Goal: Information Seeking & Learning: Learn about a topic

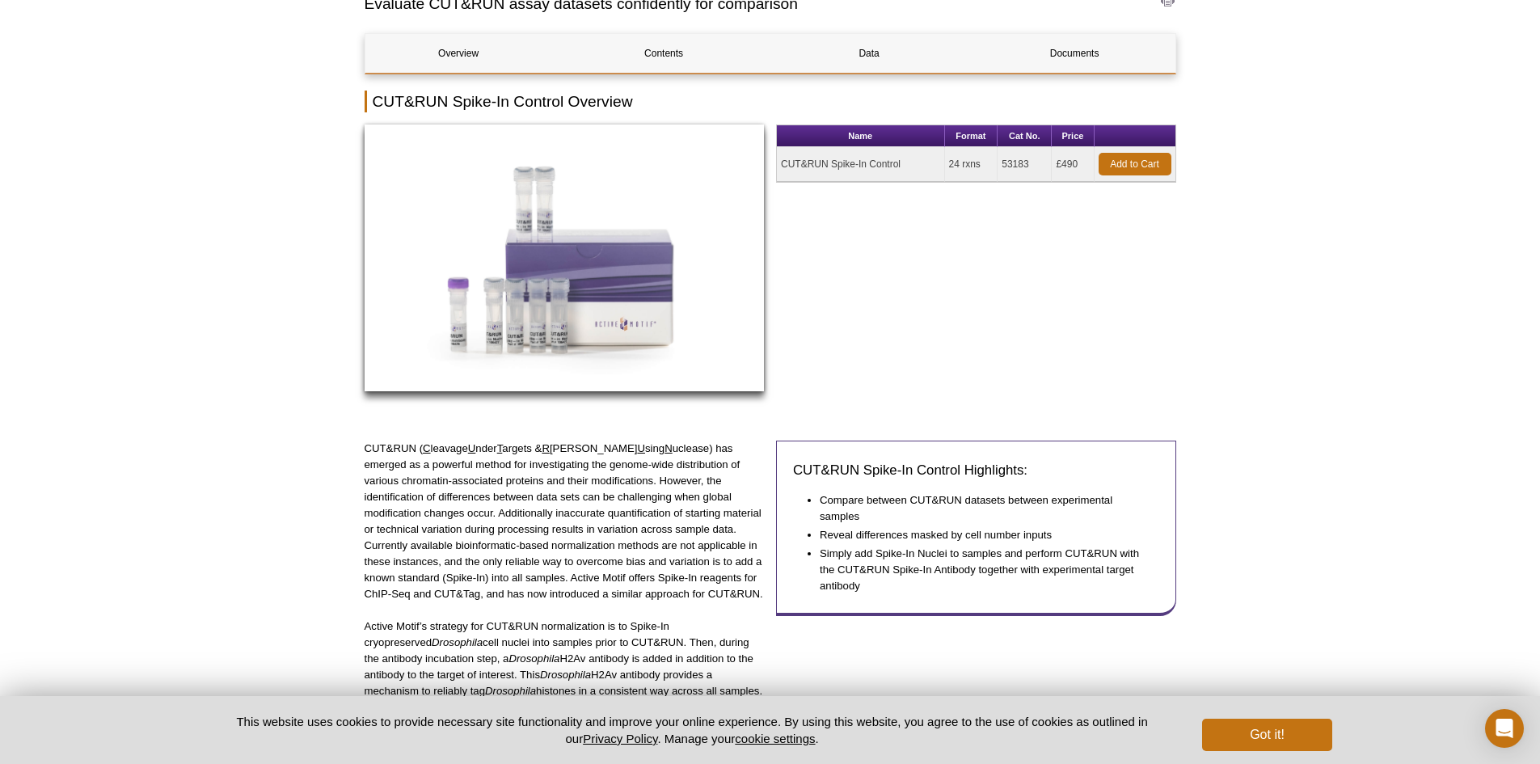
scroll to position [162, 0]
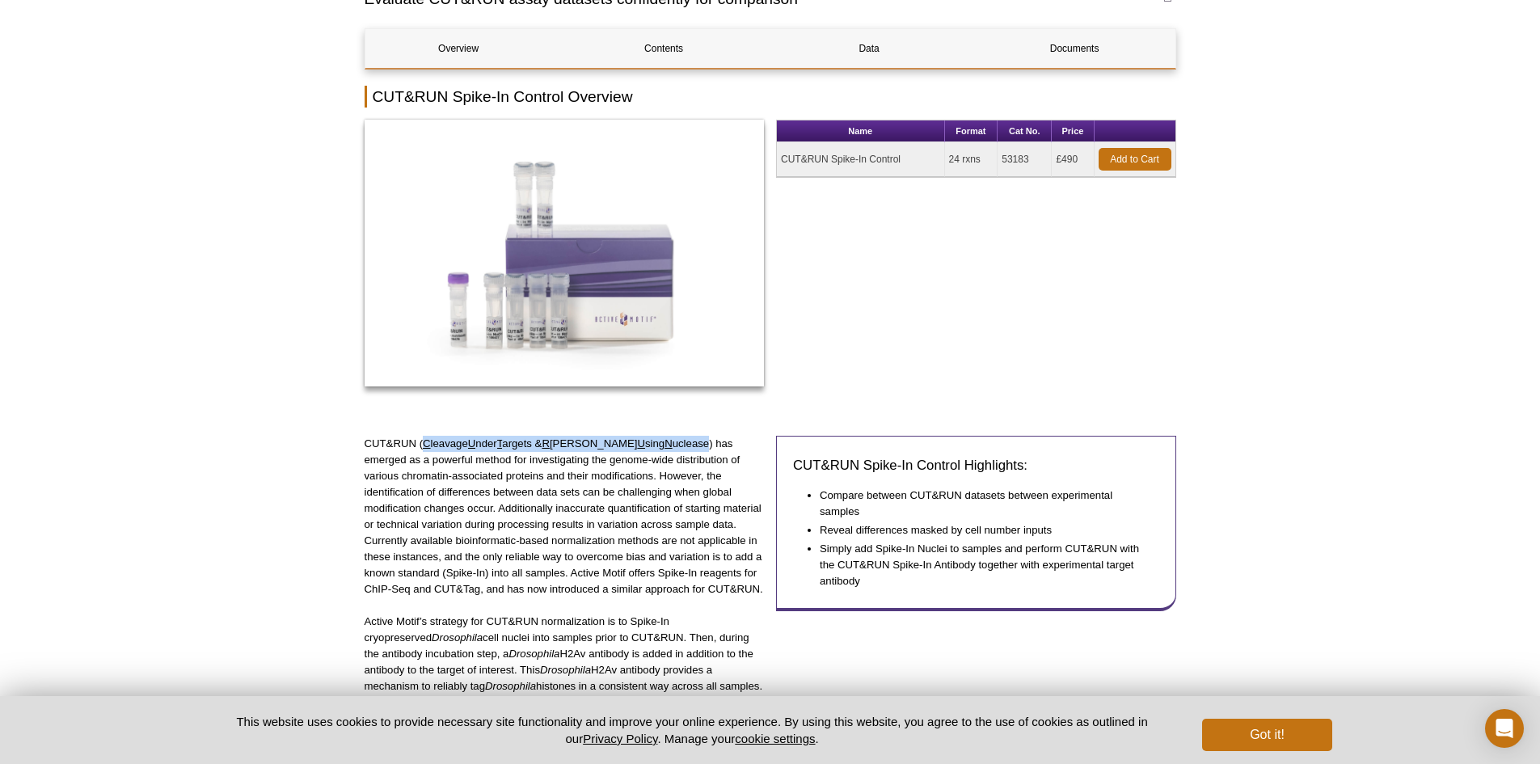
drag, startPoint x: 424, startPoint y: 440, endPoint x: 666, endPoint y: 442, distance: 242.6
click at [666, 442] on p "CUT&RUN ( C leavage U nder T argets & R [PERSON_NAME] U sing N uclease) has eme…" at bounding box center [565, 517] width 400 height 162
copy p "C leavage U nder T argets & R [PERSON_NAME] U sing N uclease"
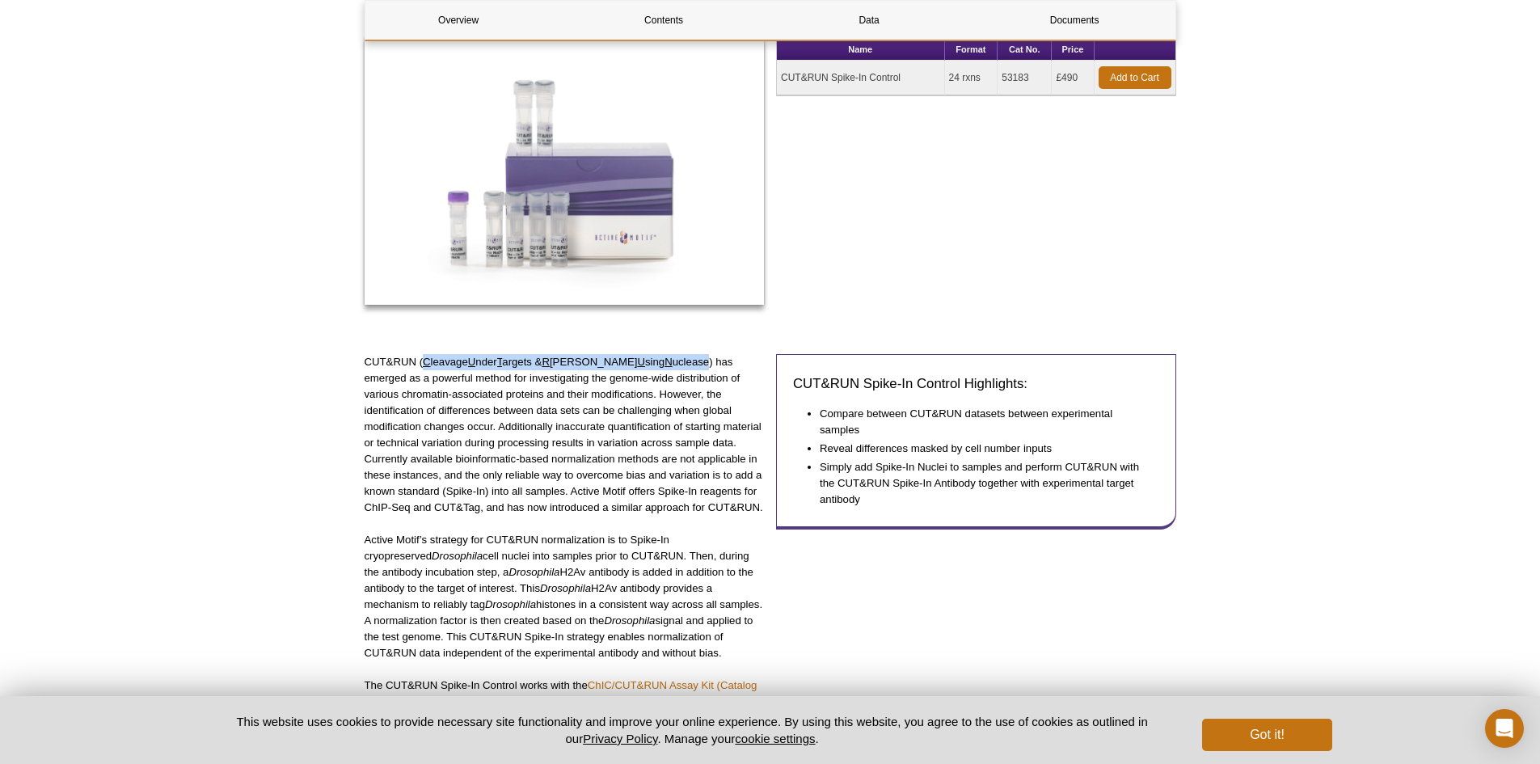
scroll to position [323, 0]
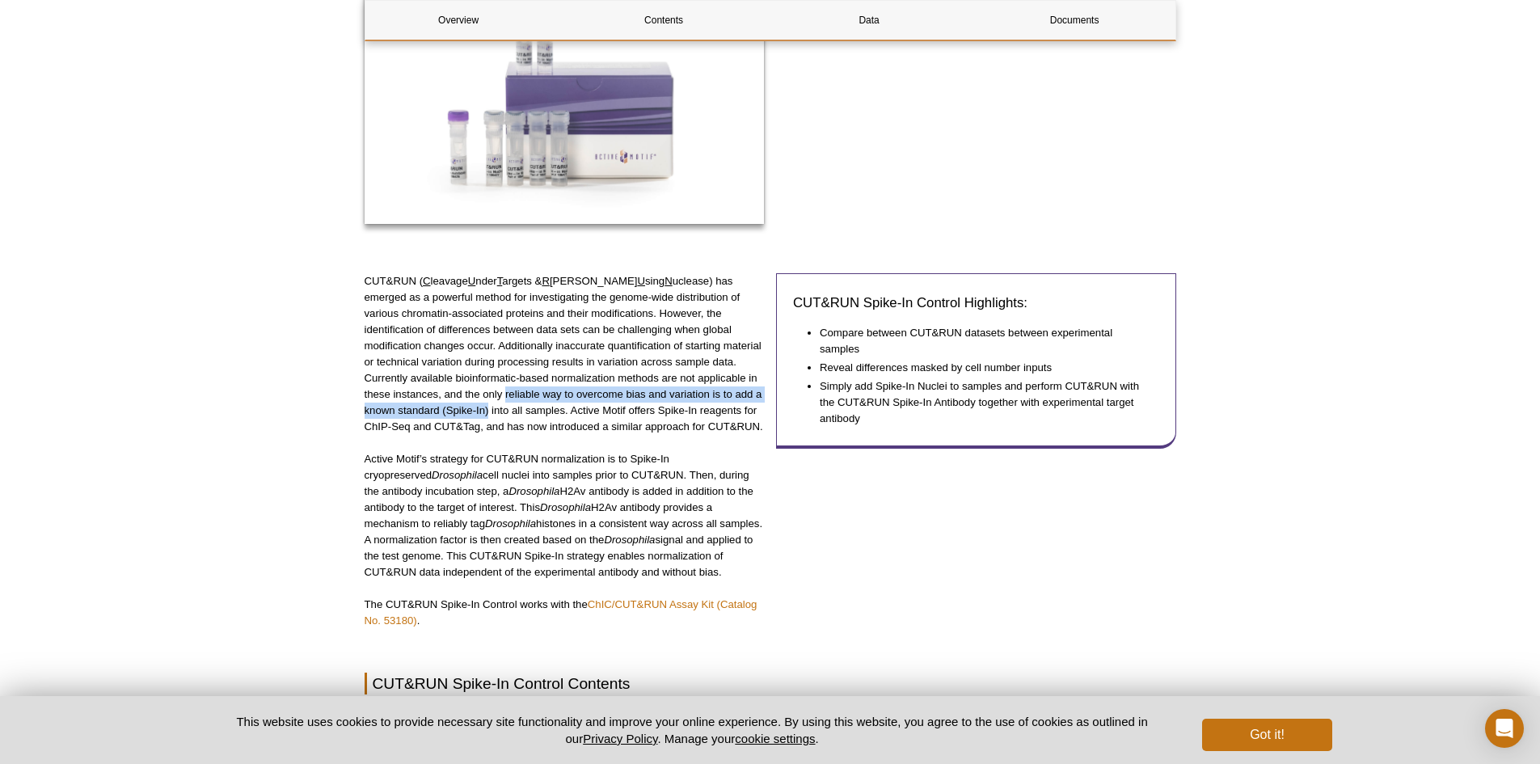
drag, startPoint x: 365, startPoint y: 395, endPoint x: 753, endPoint y: 395, distance: 387.3
click at [753, 395] on p "CUT&RUN ( C leavage U nder T argets & R [PERSON_NAME] U sing N uclease) has eme…" at bounding box center [565, 354] width 400 height 162
copy p "reliable way to overcome bias and variation is to add a known standard (Spike-I…"
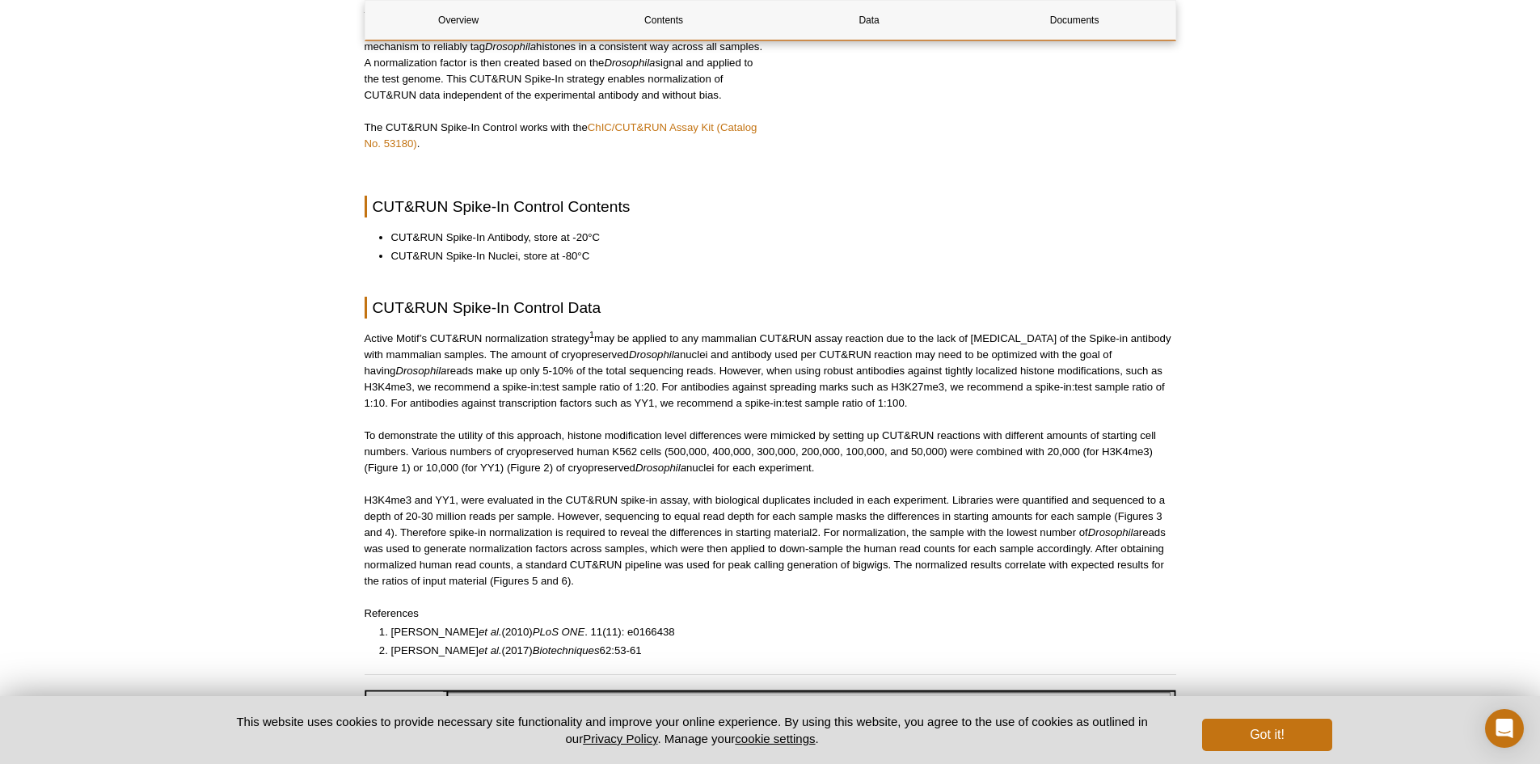
scroll to position [902, 0]
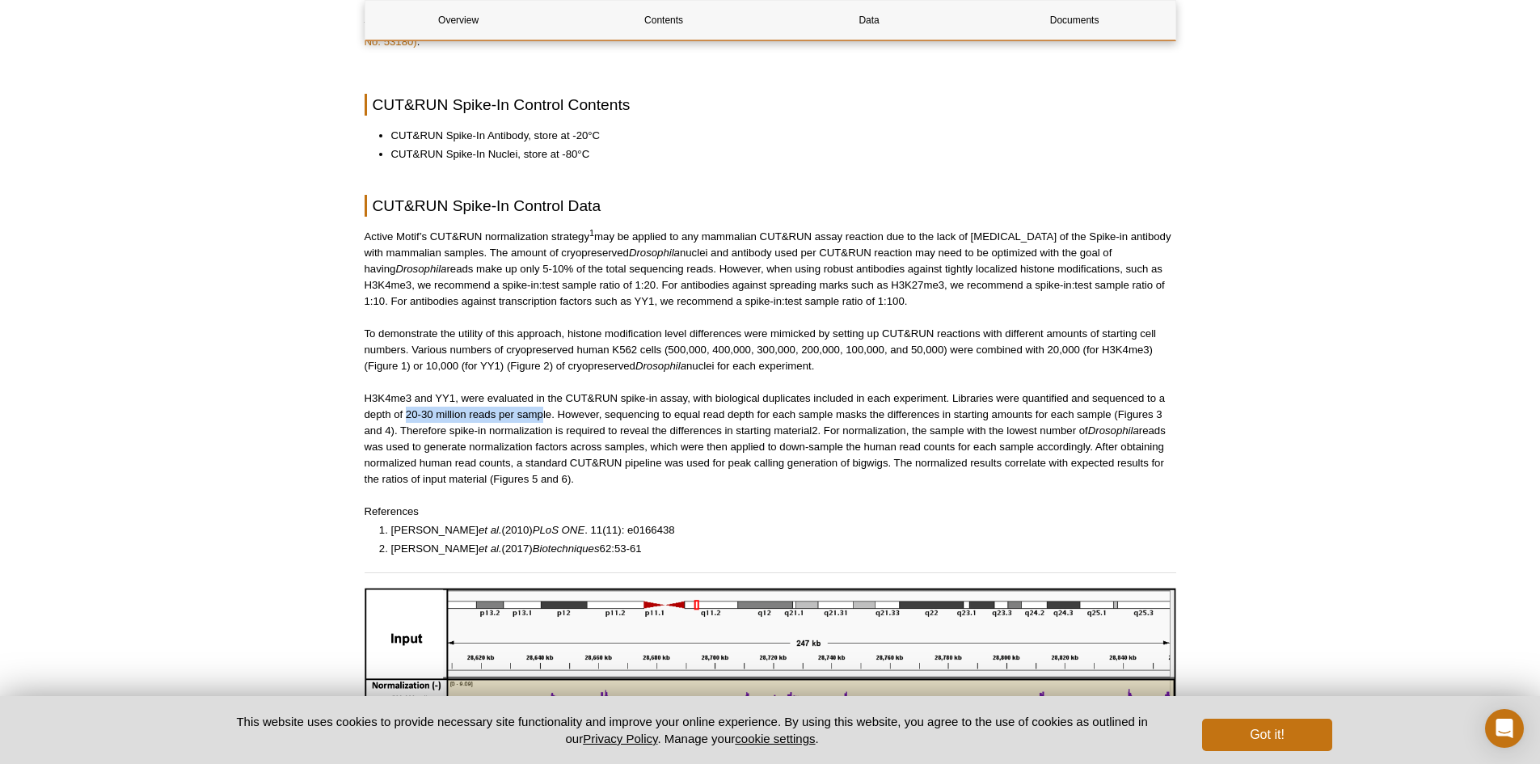
drag, startPoint x: 408, startPoint y: 416, endPoint x: 543, endPoint y: 415, distance: 135.0
click at [543, 415] on p "H3K4me3 and YY1, were evaluated in the CUT&RUN spike-in assay, with biological …" at bounding box center [771, 439] width 812 height 97
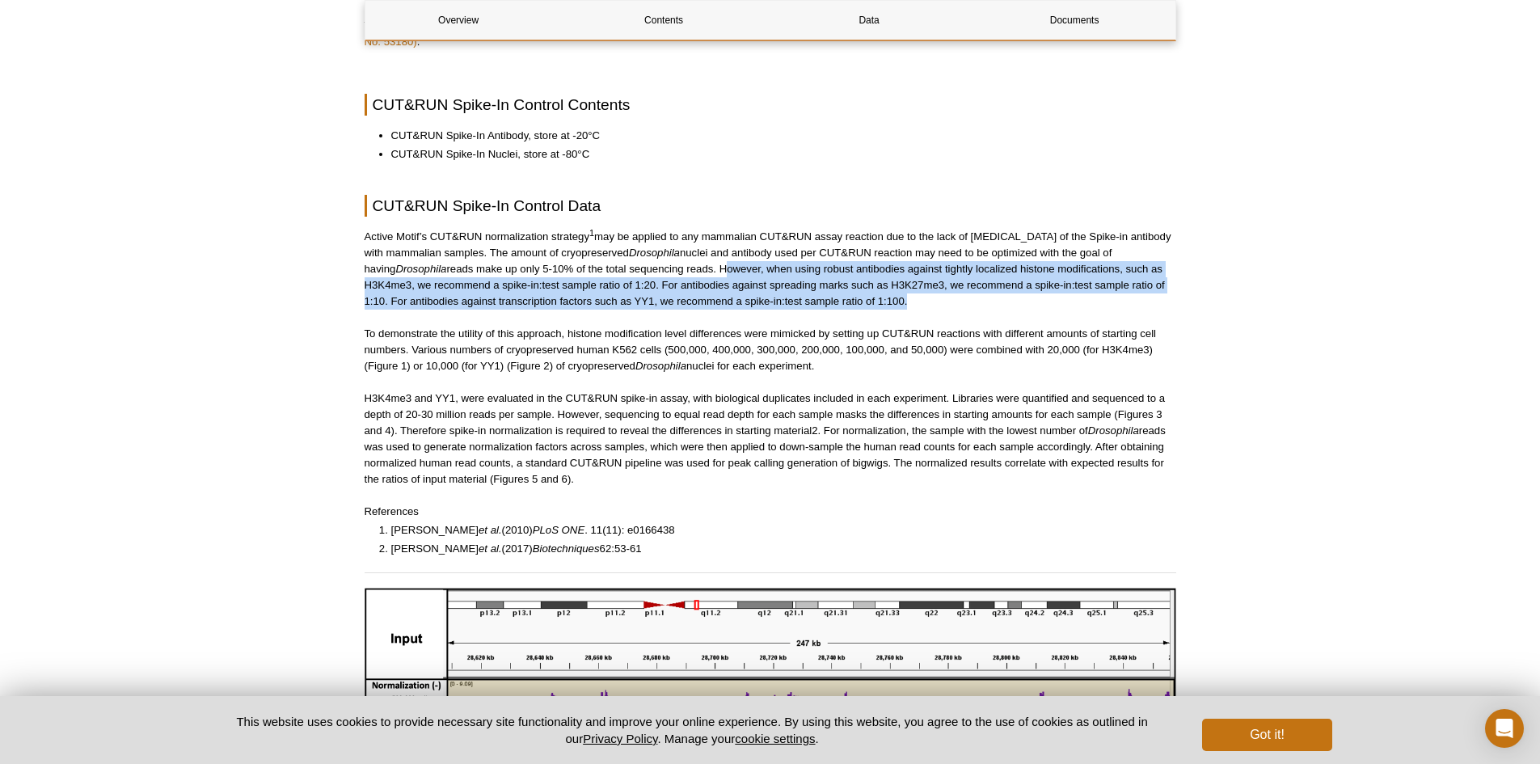
drag, startPoint x: 692, startPoint y: 270, endPoint x: 903, endPoint y: 299, distance: 213.0
click at [903, 299] on p "Active Motif’s CUT&RUN normalization strategy [DATE] be applied to any mammalia…" at bounding box center [771, 269] width 812 height 81
